Goal: Task Accomplishment & Management: Complete application form

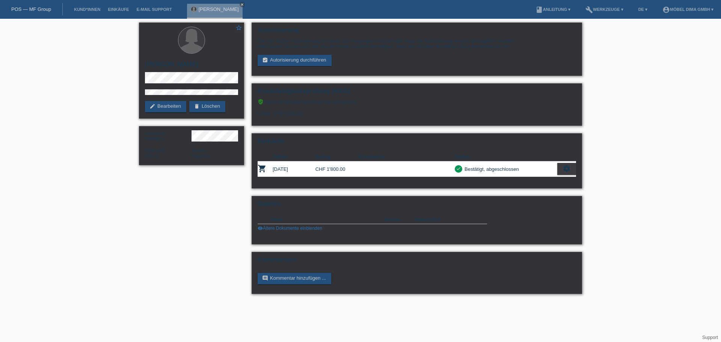
click at [89, 14] on li "Kund*innen" at bounding box center [87, 9] width 34 height 19
click at [89, 8] on link "Kund*innen" at bounding box center [87, 9] width 34 height 5
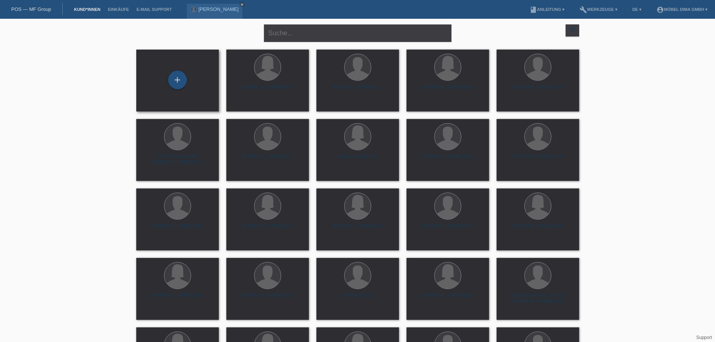
click at [190, 71] on div "+" at bounding box center [177, 81] width 71 height 20
click at [181, 81] on div "+" at bounding box center [177, 80] width 19 height 19
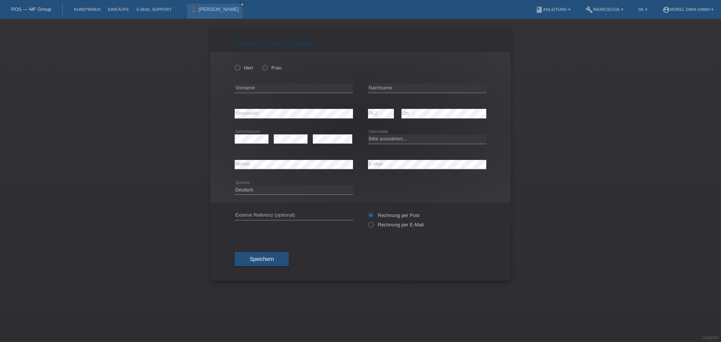
click at [267, 64] on div "Herr Frau" at bounding box center [294, 67] width 118 height 15
click at [267, 71] on div "Herr Frau" at bounding box center [294, 67] width 118 height 15
click at [268, 69] on label "Frau" at bounding box center [271, 68] width 19 height 6
click at [267, 69] on input "Frau" at bounding box center [264, 67] width 5 height 5
radio input "true"
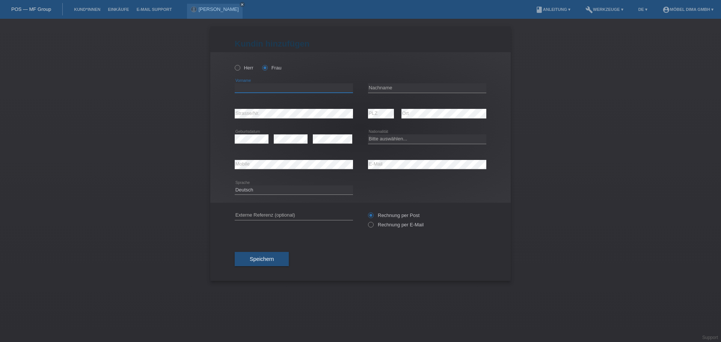
click at [294, 87] on input "text" at bounding box center [294, 87] width 118 height 9
type input "Xhevahire"
click at [404, 88] on input "text" at bounding box center [427, 87] width 118 height 9
type input "Shala"
click at [383, 137] on select "Bitte auswählen... Schweiz Deutschland Liechtenstein Österreich ------------ Af…" at bounding box center [427, 138] width 118 height 9
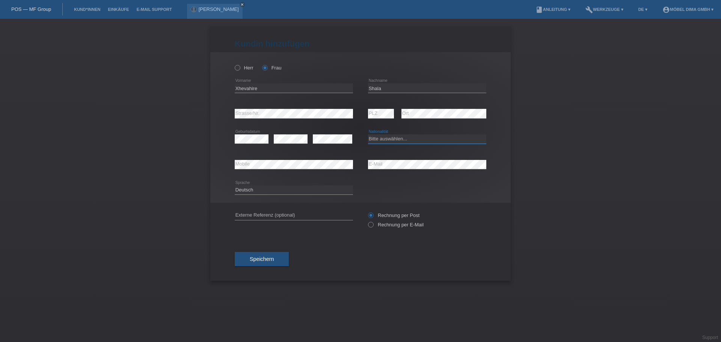
select select "XK"
click at [368, 134] on select "Bitte auswählen... Schweiz Deutschland Liechtenstein Österreich ------------ Af…" at bounding box center [427, 138] width 118 height 9
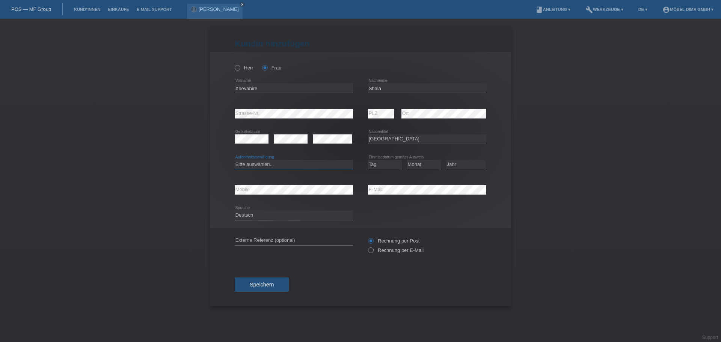
click at [331, 166] on select "Bitte auswählen... C B B - Flüchtlingsstatus Andere" at bounding box center [294, 164] width 118 height 9
select select "C"
click at [235, 160] on select "Bitte auswählen... C B B - Flüchtlingsstatus Andere" at bounding box center [294, 164] width 118 height 9
click at [453, 164] on select "Jahr 2025 2024 2023 2022 2021 2020 2019 2018 2017 2016 2015 2014 2013 2012 2011…" at bounding box center [465, 164] width 39 height 9
select select "2009"
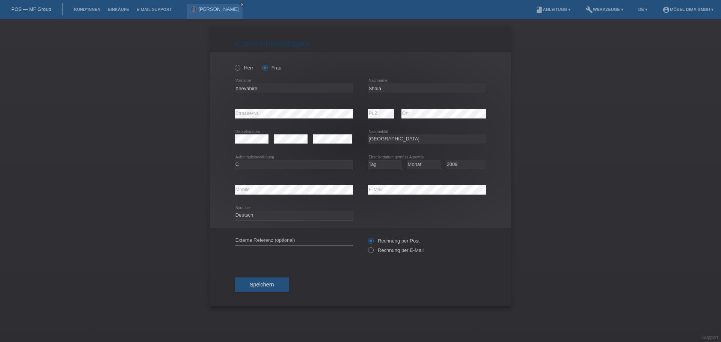
click at [446, 160] on select "Jahr 2025 2024 2023 2022 2021 2020 2019 2018 2017 2016 2015 2014 2013 2012 2011…" at bounding box center [465, 164] width 39 height 9
click at [427, 164] on select "Monat 01 02 03 04 05 06 07 08 09 10 11" at bounding box center [424, 164] width 34 height 9
select select "12"
click at [407, 160] on select "Monat 01 02 03 04 05 06 07 08 09 10 11" at bounding box center [424, 164] width 34 height 9
click at [389, 165] on select "Tag 01 02 03 04 05 06 07 08 09 10 11" at bounding box center [385, 164] width 34 height 9
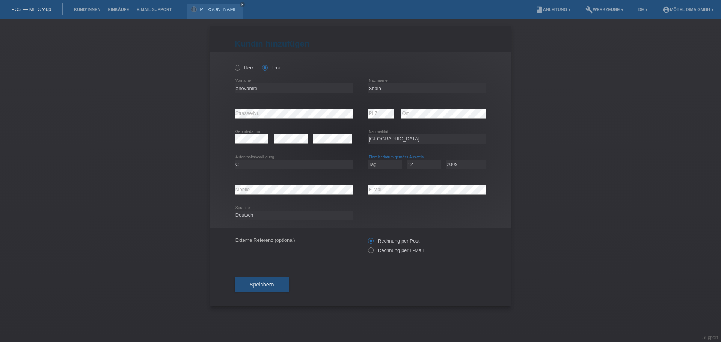
select select "11"
click at [368, 160] on select "Tag 01 02 03 04 05 06 07 08 09 10 11" at bounding box center [385, 164] width 34 height 9
click at [276, 284] on button "Speichern" at bounding box center [262, 285] width 54 height 14
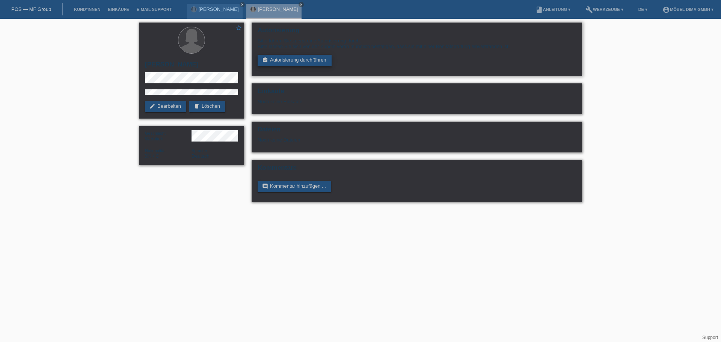
click at [314, 62] on link "assignment_turned_in Autorisierung durchführen" at bounding box center [295, 60] width 74 height 11
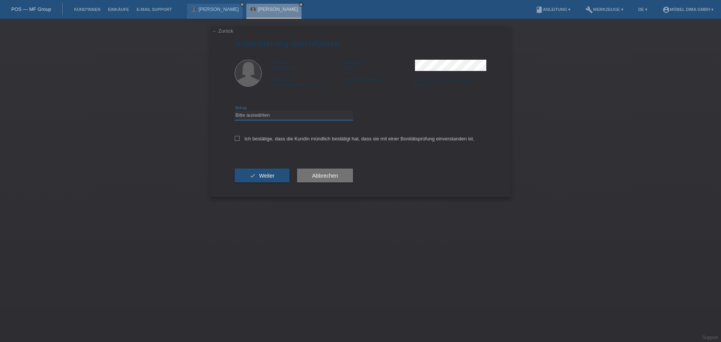
click at [271, 116] on select "Bitte auswählen CHF 1.00 - CHF 499.00 CHF 500.00 - CHF 1'999.00 CHF 2'000.00 - …" at bounding box center [294, 115] width 118 height 9
select select "3"
click at [235, 111] on select "Bitte auswählen CHF 1.00 - CHF 499.00 CHF 500.00 - CHF 1'999.00 CHF 2'000.00 - …" at bounding box center [294, 115] width 118 height 9
click at [238, 138] on icon at bounding box center [237, 138] width 5 height 5
click at [238, 138] on input "Ich bestätige, dass die Kundin mündlich bestätigt hat, dass sie mit einer Bonit…" at bounding box center [237, 138] width 5 height 5
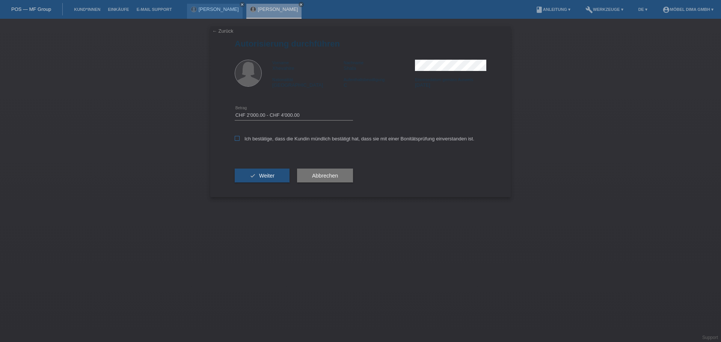
checkbox input "true"
click at [277, 174] on button "check Weiter" at bounding box center [262, 176] width 55 height 14
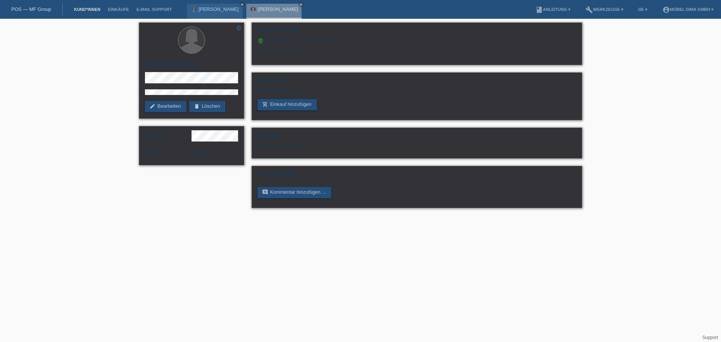
click at [94, 9] on link "Kund*innen" at bounding box center [87, 9] width 34 height 5
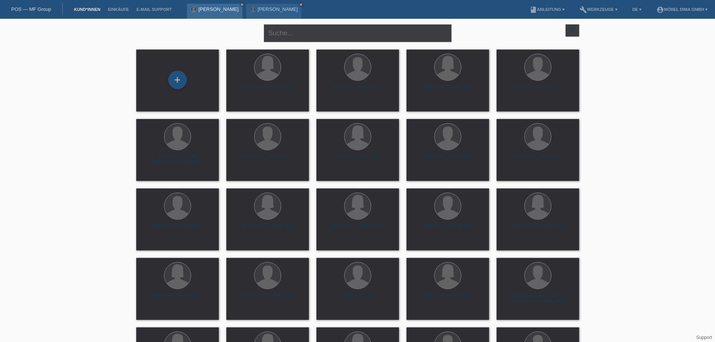
click at [212, 11] on link "[PERSON_NAME]" at bounding box center [219, 9] width 40 height 6
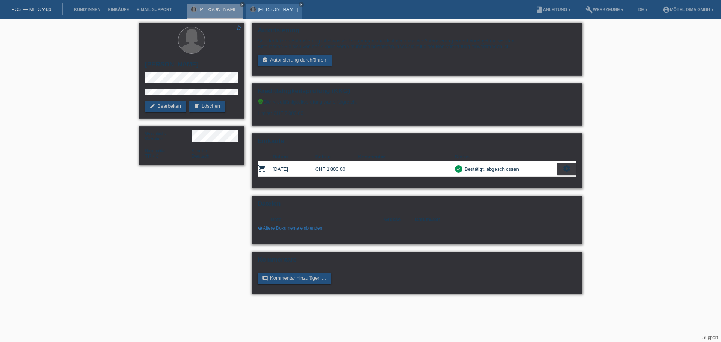
click at [258, 11] on link "[PERSON_NAME]" at bounding box center [278, 9] width 40 height 6
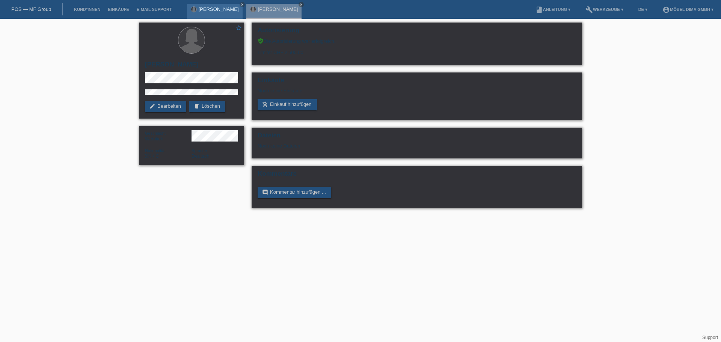
click at [203, 9] on link "[PERSON_NAME]" at bounding box center [219, 9] width 40 height 6
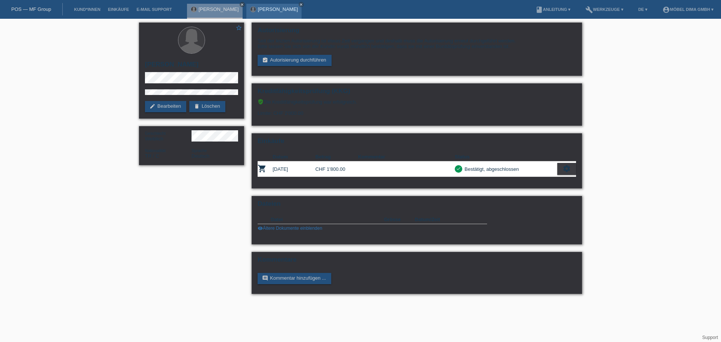
click at [266, 14] on div "[PERSON_NAME] close" at bounding box center [274, 11] width 56 height 15
click at [258, 11] on link "[PERSON_NAME]" at bounding box center [278, 9] width 40 height 6
